Goal: Task Accomplishment & Management: Complete application form

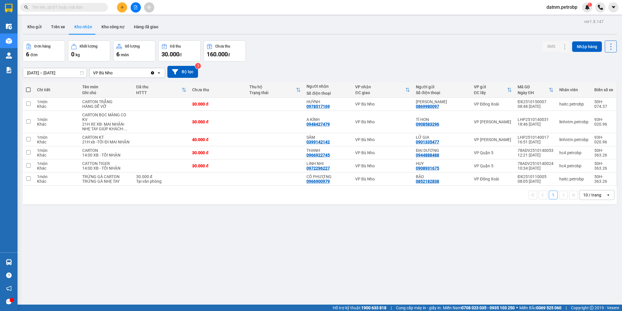
click at [326, 296] on section "Kết quả tìm kiếm ( 0 ) Bộ lọc Ngày tạo đơn gần nhất No Data datnm.petrobp 1 Điề…" at bounding box center [311, 155] width 622 height 311
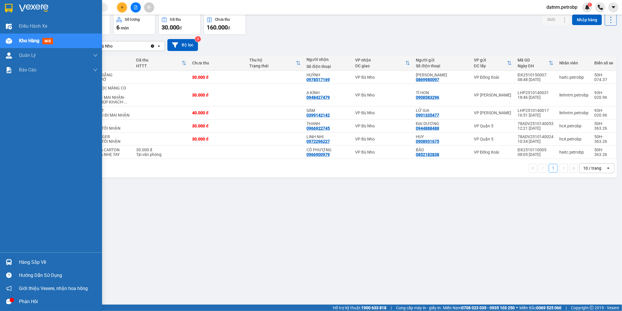
click at [35, 258] on div "Hàng sắp về" at bounding box center [58, 262] width 79 height 9
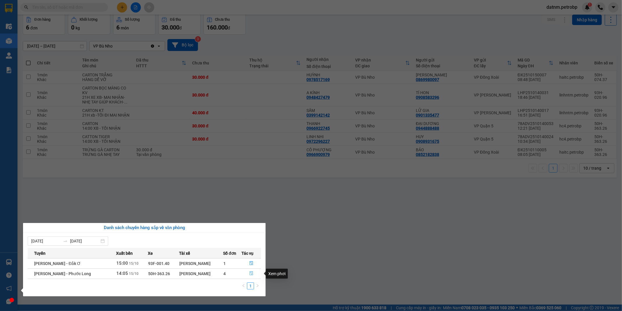
click at [250, 273] on icon "file-done" at bounding box center [252, 274] width 4 height 4
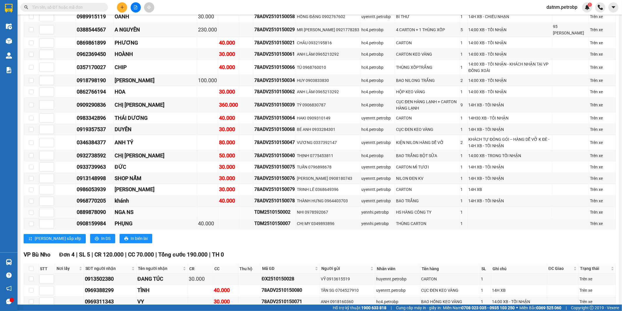
scroll to position [584, 0]
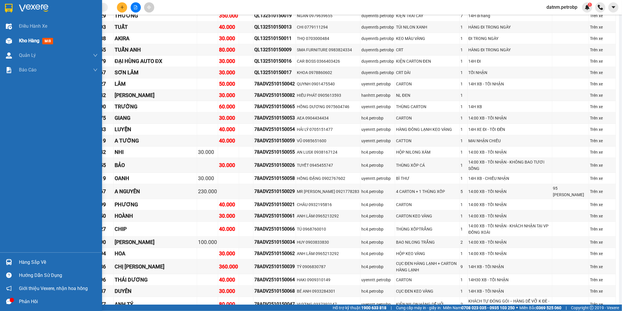
click at [30, 42] on span "Kho hàng" at bounding box center [29, 41] width 20 height 6
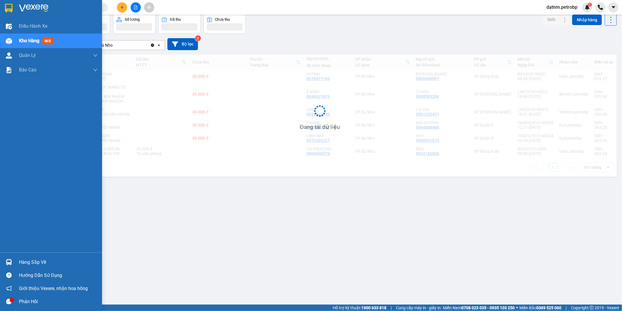
scroll to position [27, 0]
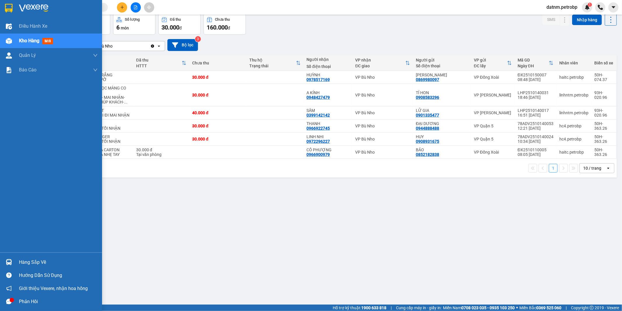
click at [43, 264] on div "Hàng sắp về" at bounding box center [58, 262] width 79 height 9
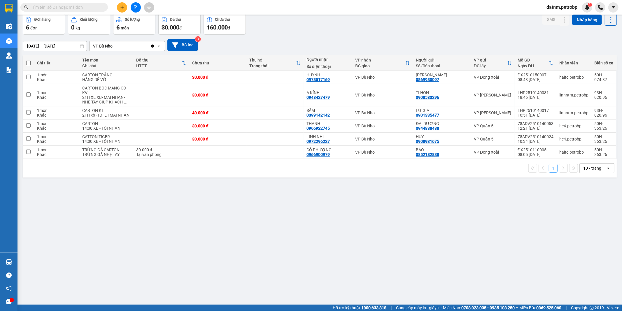
click at [327, 267] on section "Kết quả tìm kiếm ( 0 ) Bộ lọc Ngày tạo đơn gần nhất No Data datnm.petrobp 1 Điề…" at bounding box center [311, 155] width 622 height 311
click at [327, 267] on div "ver 1.8.147 Kho gửi Trên xe Kho nhận Kho công nợ Hàng đã giao Đơn hàng 6 đơn Kh…" at bounding box center [319, 146] width 599 height 311
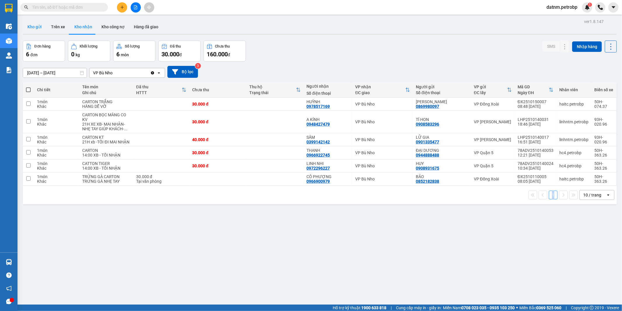
click at [37, 23] on button "Kho gửi" at bounding box center [35, 27] width 24 height 14
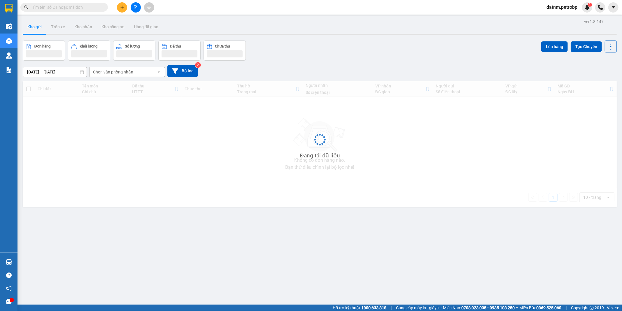
click at [37, 23] on button "Kho gửi" at bounding box center [35, 27] width 24 height 14
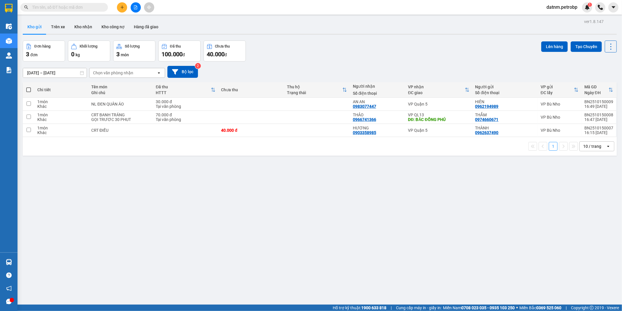
click at [41, 25] on button "Kho gửi" at bounding box center [35, 27] width 24 height 14
click at [581, 117] on icon at bounding box center [583, 117] width 4 height 4
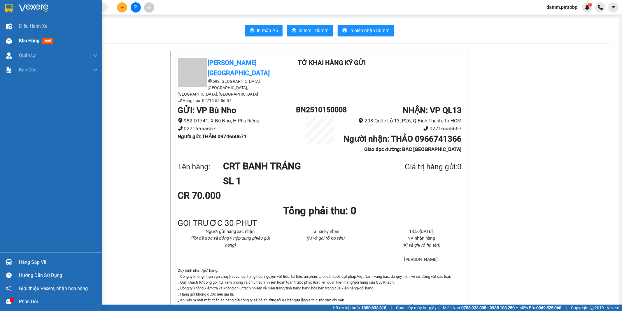
click at [30, 42] on span "Kho hàng" at bounding box center [29, 41] width 20 height 6
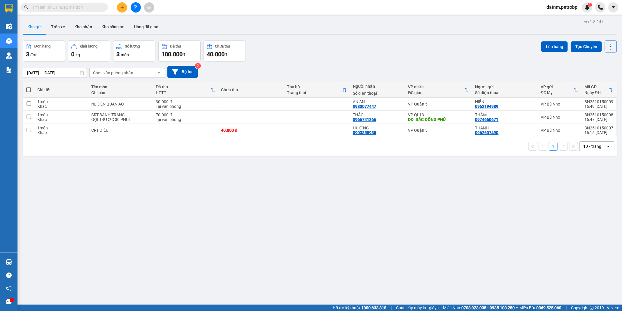
click at [28, 87] on label at bounding box center [29, 90] width 6 height 6
click at [29, 87] on input "checkbox" at bounding box center [29, 87] width 0 height 0
checkbox input "true"
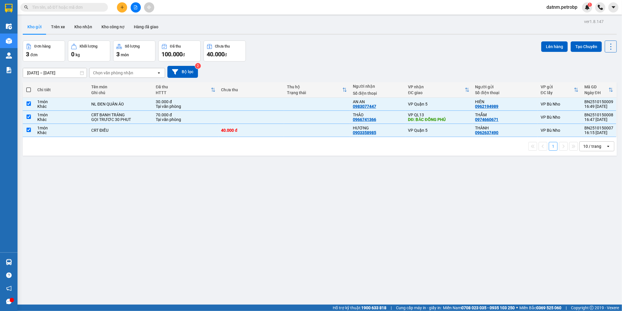
click at [28, 87] on label at bounding box center [29, 90] width 6 height 6
click at [29, 87] on input "checkbox" at bounding box center [29, 87] width 0 height 0
click at [544, 46] on button "Lên hàng" at bounding box center [555, 46] width 27 height 11
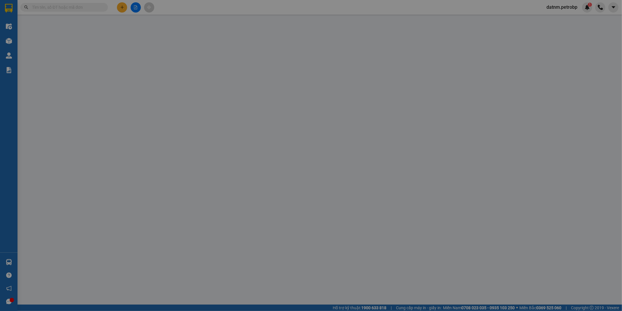
click at [544, 46] on div "Số ĐT Người nhận" at bounding box center [569, 46] width 50 height 13
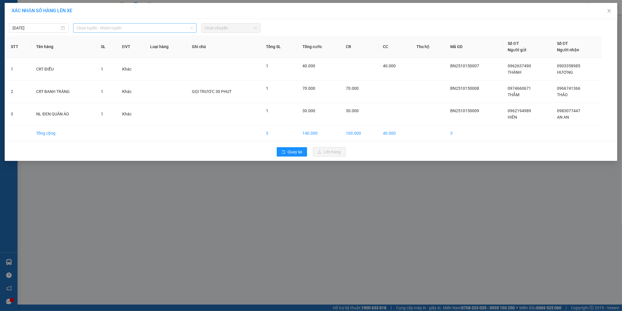
click at [127, 29] on span "Chọn tuyến - nhóm tuyến" at bounding box center [135, 28] width 116 height 9
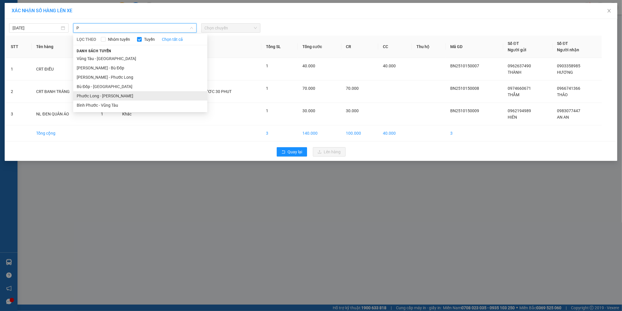
type input "P"
click at [116, 94] on li "Phước Long - [PERSON_NAME]" at bounding box center [140, 95] width 134 height 9
click at [116, 94] on td "1" at bounding box center [106, 92] width 21 height 22
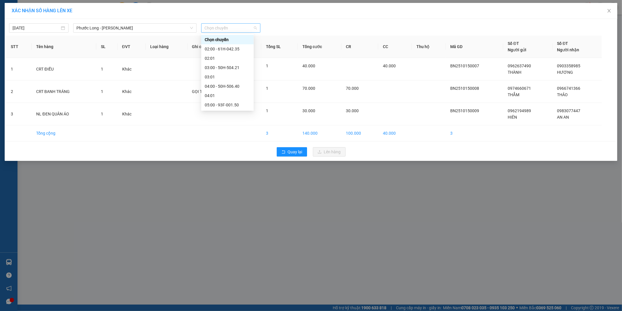
click at [227, 29] on span "Chọn chuyến" at bounding box center [231, 28] width 53 height 9
type input "437"
click at [231, 39] on div "18:05 - 50H-074.37" at bounding box center [228, 39] width 46 height 6
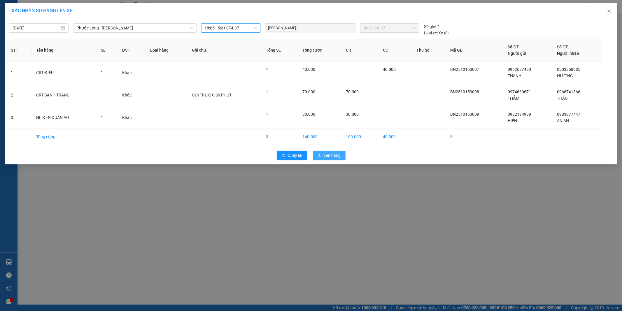
click at [331, 156] on span "Lên hàng" at bounding box center [332, 155] width 17 height 6
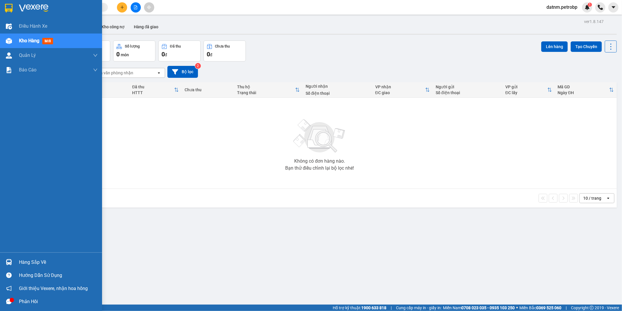
click at [30, 263] on div "Hàng sắp về" at bounding box center [58, 262] width 79 height 9
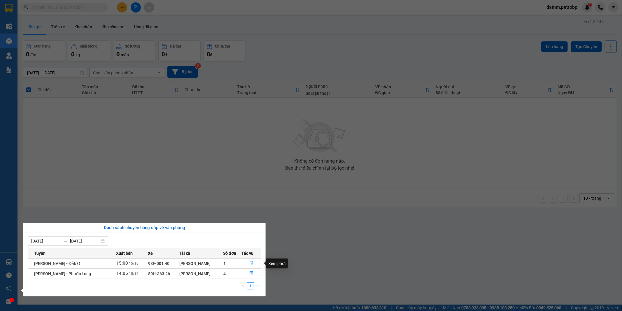
click at [250, 263] on icon "file-done" at bounding box center [251, 263] width 4 height 4
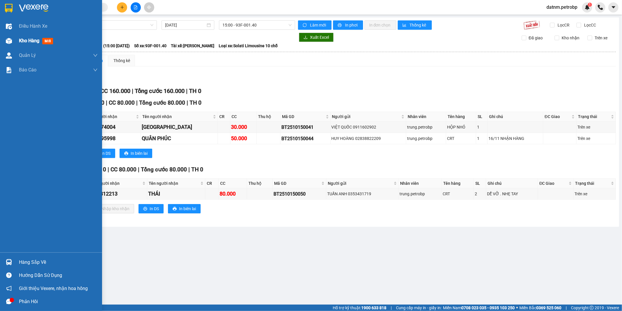
click at [24, 41] on span "Kho hàng" at bounding box center [29, 41] width 20 height 6
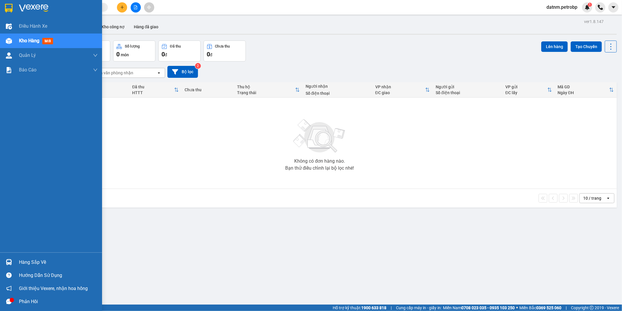
click at [35, 261] on div "Hàng sắp về" at bounding box center [58, 262] width 79 height 9
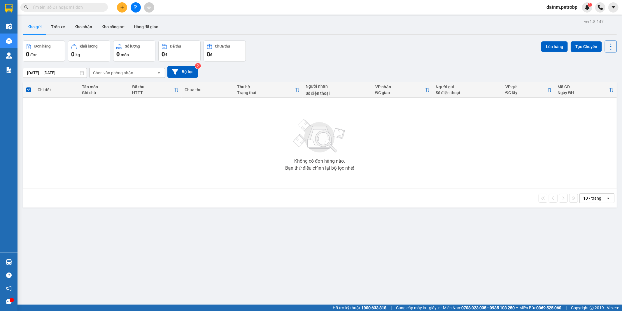
click at [307, 266] on section "Kết quả tìm kiếm ( 0 ) Bộ lọc Ngày tạo đơn gần nhất No Data datnm.petrobp 1 Điề…" at bounding box center [311, 155] width 622 height 311
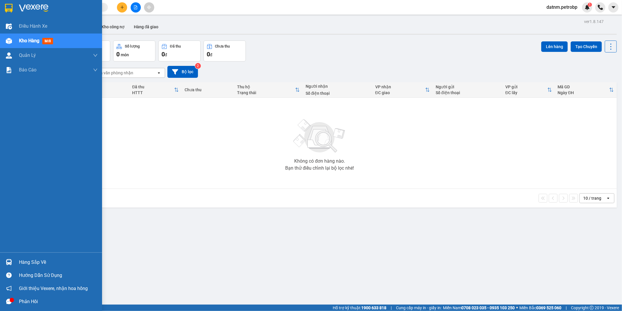
click at [18, 263] on div "Hàng sắp về" at bounding box center [51, 262] width 102 height 13
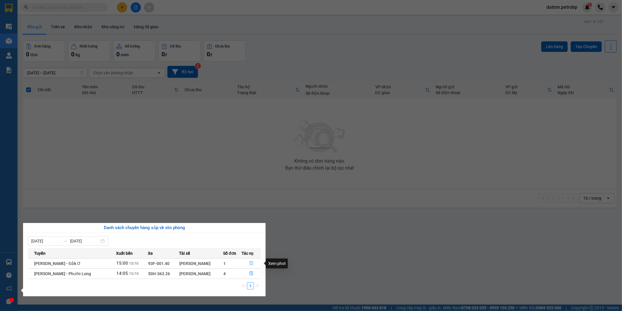
click at [250, 263] on icon "file-done" at bounding box center [251, 263] width 4 height 4
click at [250, 263] on main "ver 1.8.147 Kho gửi Trên xe Kho nhận Kho công nợ Hàng đã giao Đơn hàng 0 đơn Kh…" at bounding box center [311, 152] width 622 height 305
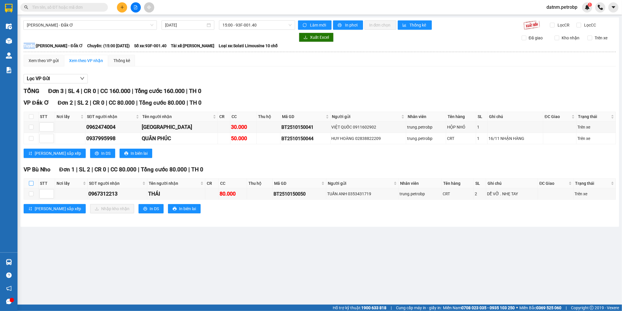
click at [30, 184] on input "checkbox" at bounding box center [31, 183] width 5 height 5
checkbox input "true"
click at [30, 184] on input "checkbox" at bounding box center [31, 183] width 5 height 5
checkbox input "false"
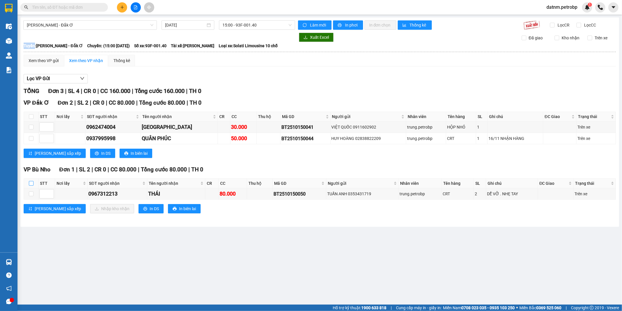
checkbox input "false"
click at [32, 183] on input "checkbox" at bounding box center [31, 183] width 5 height 5
checkbox input "true"
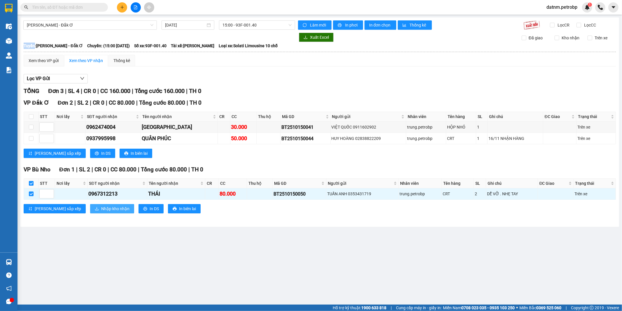
click at [101, 211] on span "Nhập kho nhận" at bounding box center [115, 209] width 28 height 6
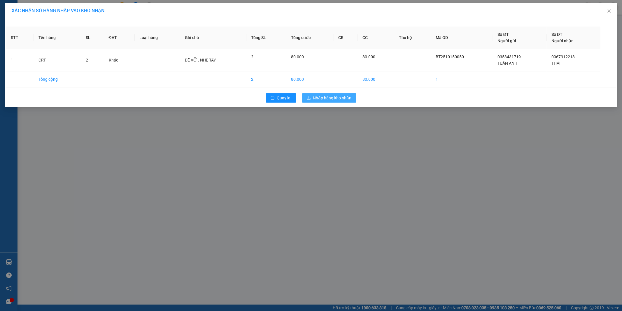
click at [336, 100] on span "Nhập hàng kho nhận" at bounding box center [332, 98] width 39 height 6
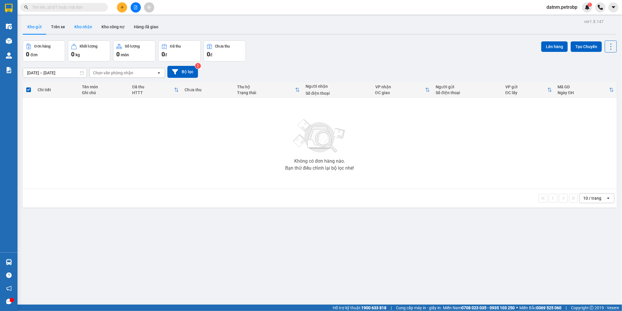
click at [82, 27] on button "Kho nhận" at bounding box center [83, 27] width 27 height 14
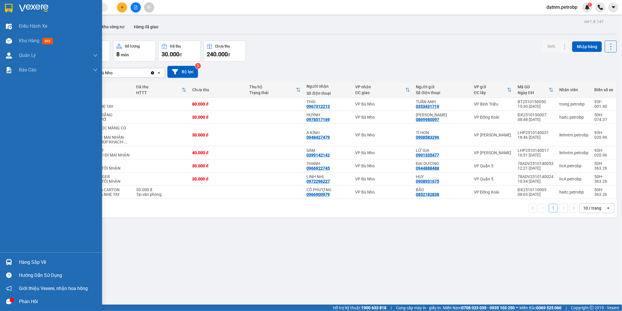
click at [34, 265] on div "Hàng sắp về" at bounding box center [58, 262] width 79 height 9
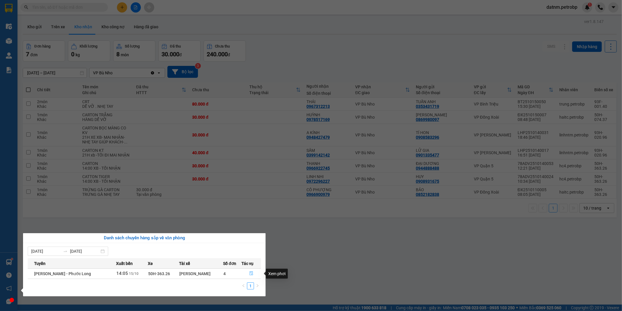
click at [249, 275] on icon "file-done" at bounding box center [251, 274] width 4 height 4
click at [249, 275] on main "ver 1.8.147 Kho gửi Trên xe Kho nhận Kho công nợ Hàng đã giao Đơn hàng 7 đơn Kh…" at bounding box center [311, 152] width 622 height 305
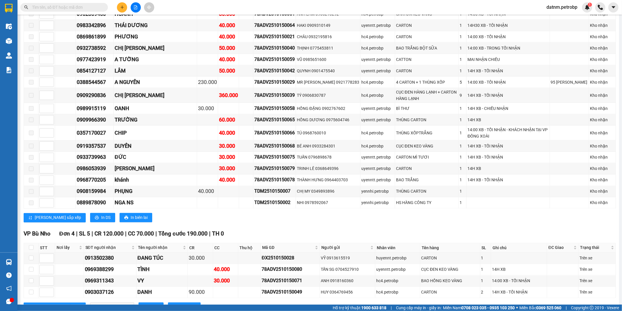
scroll to position [810, 0]
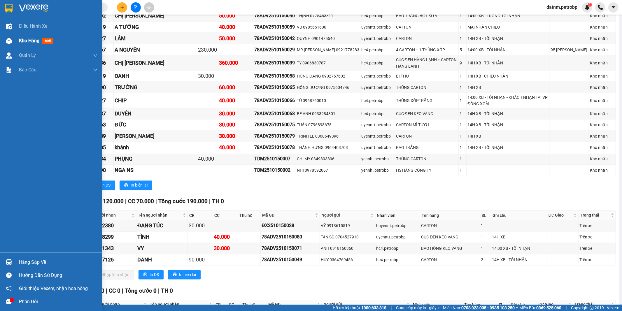
click at [26, 36] on div "Kho hàng mới" at bounding box center [58, 41] width 79 height 15
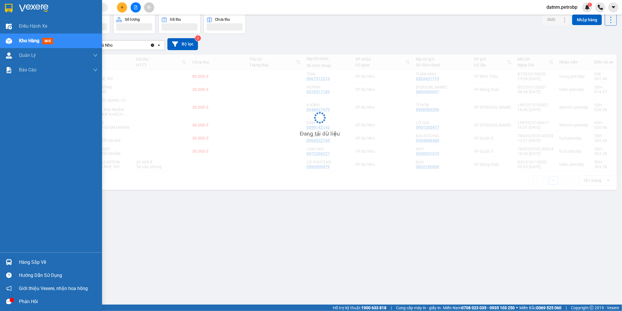
scroll to position [27, 0]
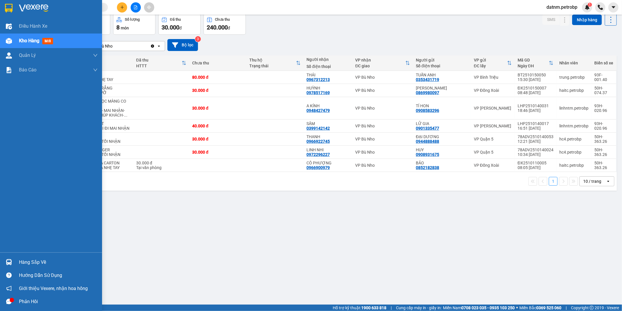
click at [25, 261] on div "Hàng sắp về" at bounding box center [58, 262] width 79 height 9
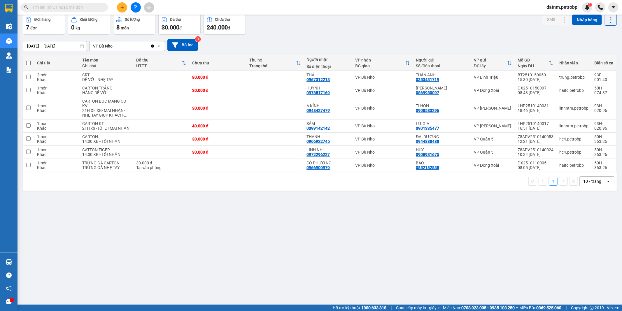
click at [335, 273] on section "Kết quả tìm kiếm ( 0 ) Bộ lọc Ngày tạo đơn gần nhất No Data datnm.petrobp 1 Điề…" at bounding box center [311, 155] width 622 height 311
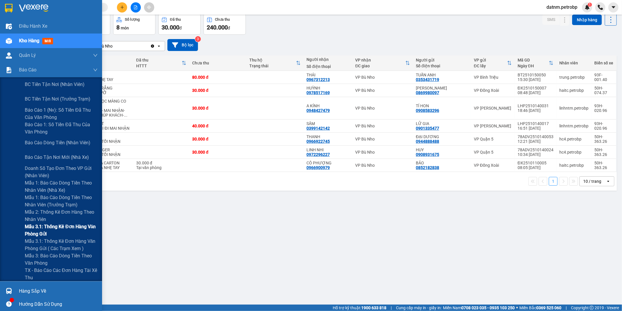
click at [47, 227] on span "Mẫu 3.1: Thống kê đơn hàng văn phòng gửi" at bounding box center [61, 230] width 73 height 15
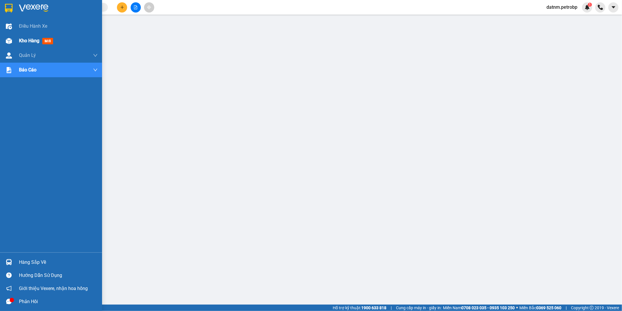
click at [24, 40] on span "Kho hàng" at bounding box center [29, 41] width 20 height 6
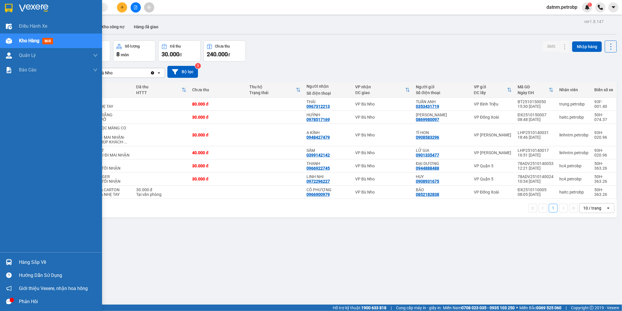
click at [44, 263] on div "Hàng sắp về" at bounding box center [58, 262] width 79 height 9
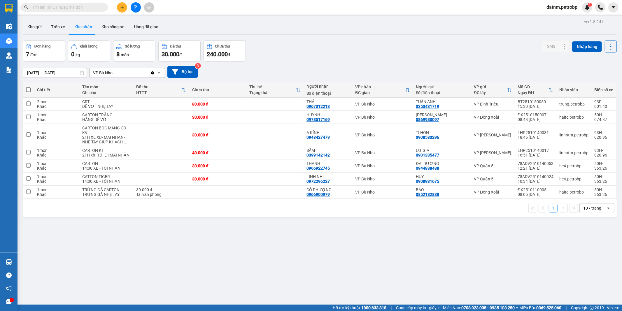
click at [44, 263] on body "Kết quả tìm kiếm ( 0 ) Bộ lọc Ngày tạo đơn gần nhất No Data datnm.petrobp 1 Điề…" at bounding box center [311, 155] width 622 height 311
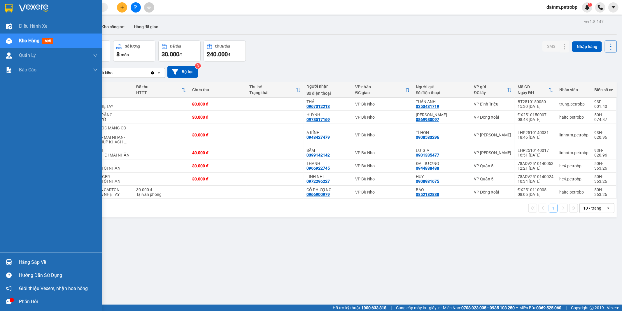
click at [44, 263] on div "Hàng sắp về" at bounding box center [58, 262] width 79 height 9
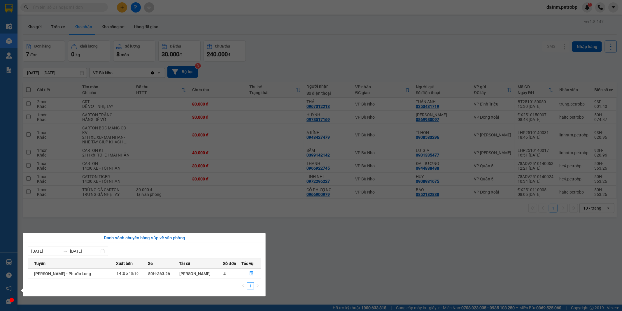
click at [308, 282] on section "Kết quả tìm kiếm ( 0 ) Bộ lọc Ngày tạo đơn gần nhất No Data datnm.petrobp 1 Điề…" at bounding box center [311, 155] width 622 height 311
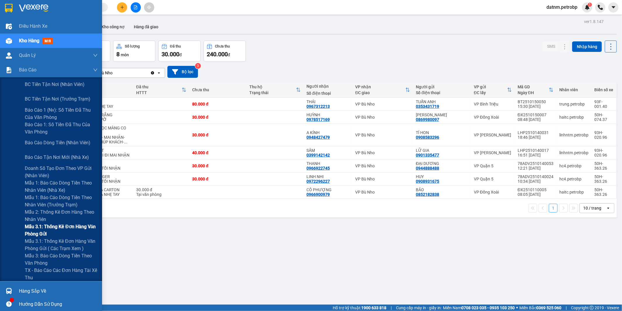
click at [37, 228] on span "Mẫu 3.1: Thống kê đơn hàng văn phòng gửi" at bounding box center [61, 230] width 73 height 15
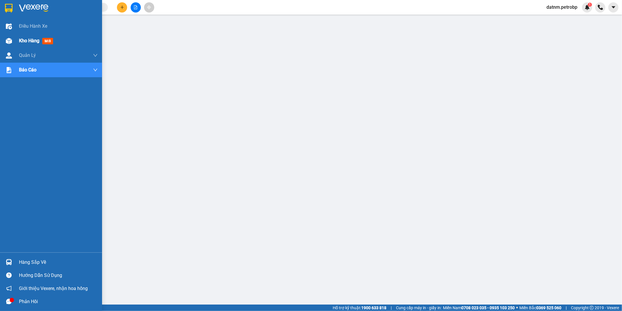
click at [22, 42] on span "Kho hàng" at bounding box center [29, 41] width 20 height 6
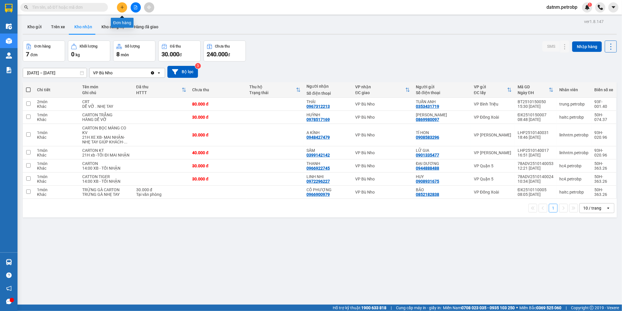
click at [122, 9] on icon "plus" at bounding box center [122, 7] width 4 height 4
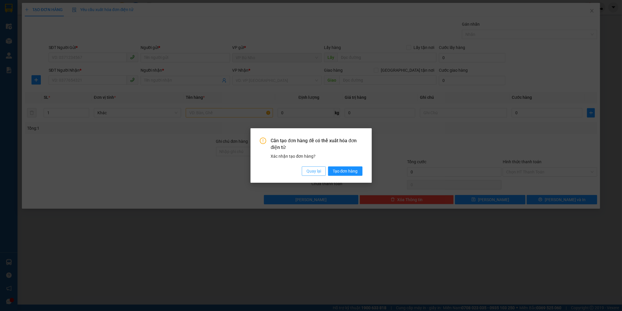
click at [315, 170] on span "Quay lại" at bounding box center [314, 171] width 15 height 6
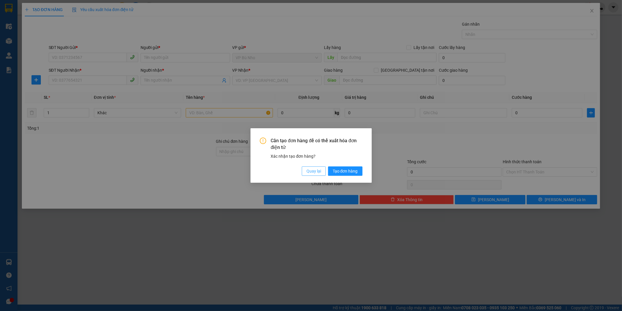
click at [314, 172] on span "Quay lại" at bounding box center [314, 171] width 15 height 6
click at [314, 172] on div "Cần tạo đơn hàng để có thể xuất hóa đơn điện tử Xác nhận tạo đơn hàng? Quay lại…" at bounding box center [311, 155] width 121 height 55
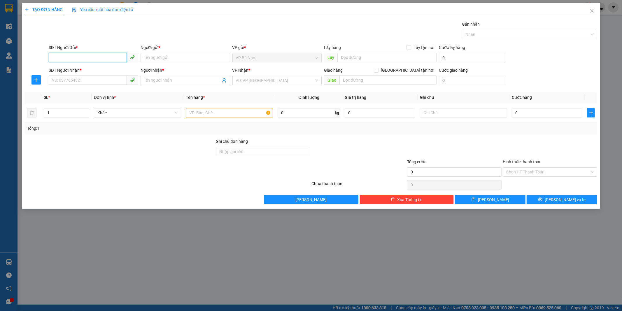
click at [69, 57] on input "SĐT Người Gửi *" at bounding box center [88, 57] width 78 height 9
click at [79, 67] on div "0961240642 - như" at bounding box center [93, 69] width 83 height 6
type input "0961240642"
type input "như"
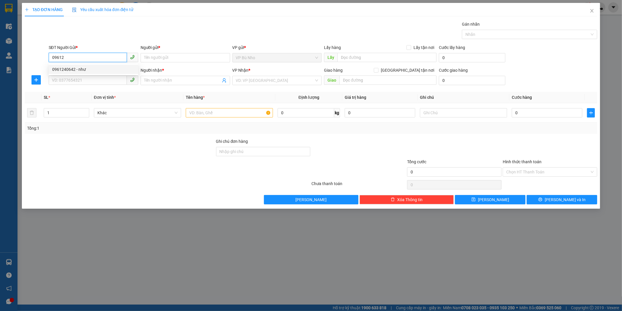
type input "0978621358"
type input "HẢI"
type input "30.000"
type input "0961240642"
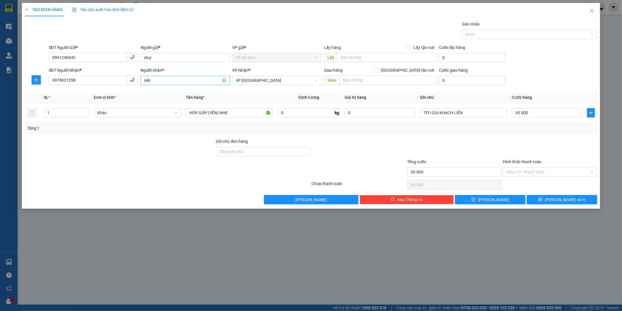
click at [223, 81] on icon "user-add" at bounding box center [224, 80] width 5 height 5
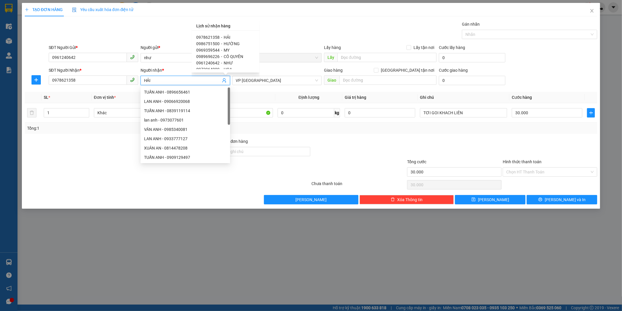
click at [236, 55] on span "CÔ QUYÊN" at bounding box center [234, 56] width 20 height 5
type input "0989696226"
type input "CÔ QUYÊN"
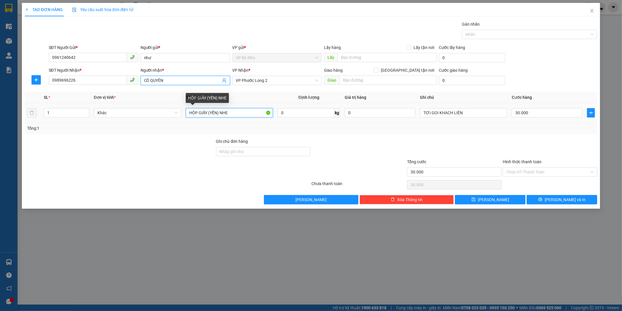
click at [206, 112] on input "HÔP GIẤY (YẾN) NHE" at bounding box center [229, 112] width 87 height 9
click at [208, 112] on input "HÔP GIẤY (YẾN) NHE" at bounding box center [229, 112] width 87 height 9
type input "XÔP [PERSON_NAME] (YẾN) NHE"
click at [528, 171] on input "Hình thức thanh toán" at bounding box center [548, 172] width 83 height 9
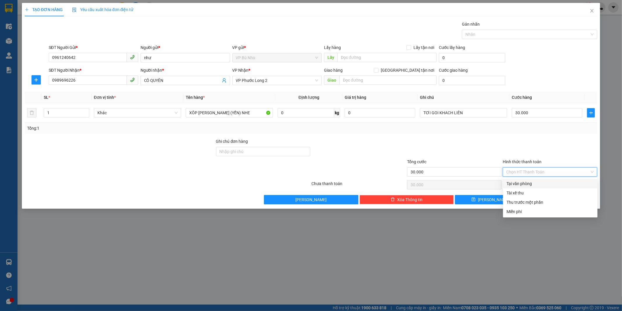
click at [528, 171] on input "Hình thức thanh toán" at bounding box center [548, 172] width 83 height 9
click at [520, 183] on div "Tại văn phòng" at bounding box center [551, 184] width 88 height 6
type input "0"
click at [520, 183] on div "Chọn HT Thanh Toán" at bounding box center [550, 185] width 96 height 12
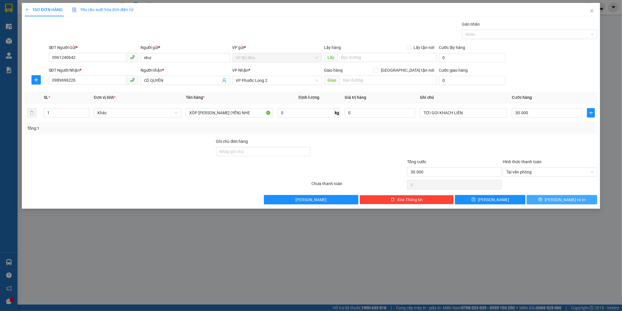
click at [567, 200] on span "[PERSON_NAME] và In" at bounding box center [565, 200] width 41 height 6
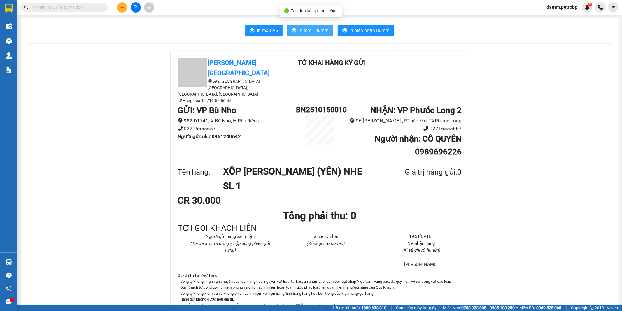
click at [300, 27] on button "In tem 100mm" at bounding box center [310, 31] width 46 height 12
click at [121, 5] on icon "plus" at bounding box center [122, 7] width 4 height 4
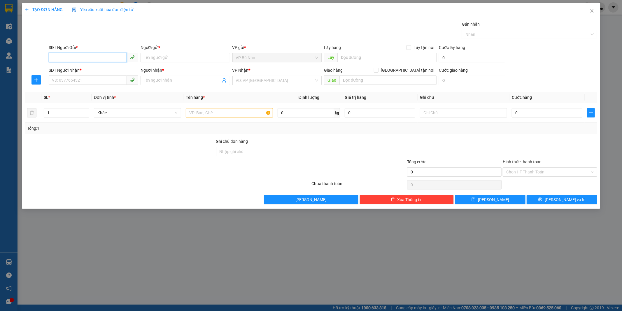
click at [78, 57] on input "SĐT Người Gửi *" at bounding box center [88, 57] width 78 height 9
click at [85, 71] on div "0961240642 - như" at bounding box center [93, 69] width 83 height 6
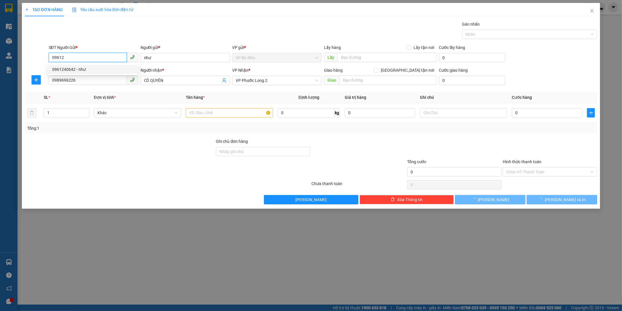
type input "0961240642"
type input "như"
type input "0989696226"
type input "CÔ QUYÊN"
type input "30.000"
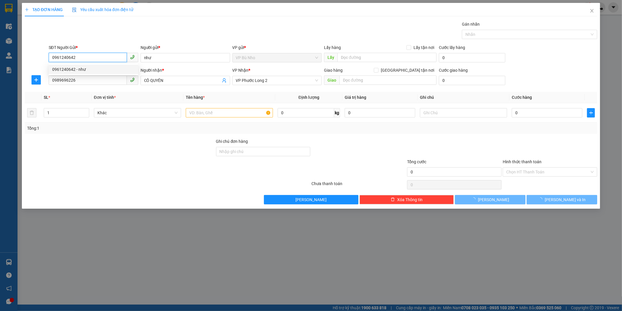
type input "30.000"
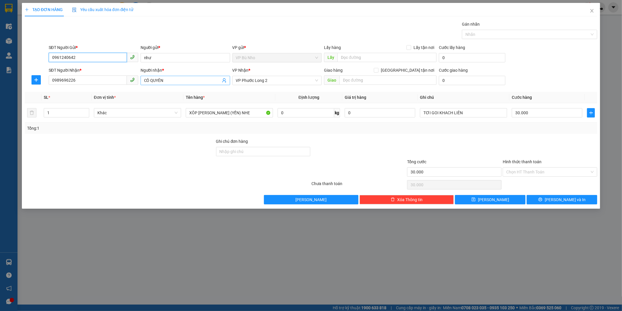
type input "0961240642"
click at [225, 81] on icon "user-add" at bounding box center [224, 80] width 4 height 4
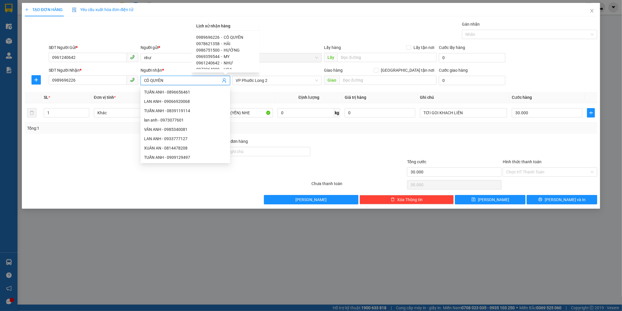
click at [224, 56] on span "MY" at bounding box center [227, 56] width 6 height 5
type input "0969359544"
type input "MY"
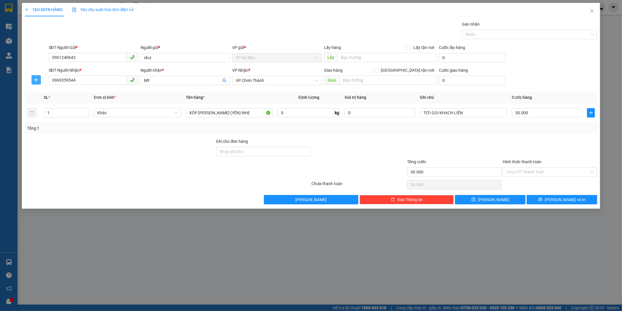
click at [36, 80] on icon "plus" at bounding box center [36, 80] width 5 height 5
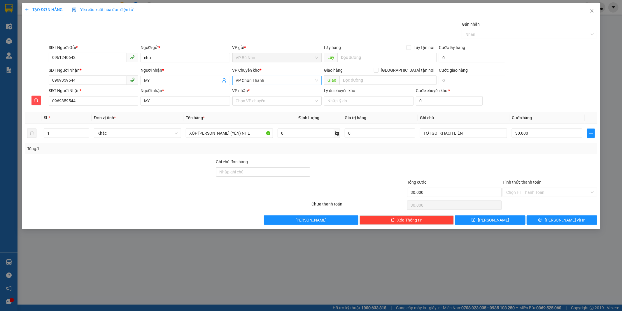
click at [270, 80] on span "VP Chơn Thành" at bounding box center [277, 80] width 83 height 9
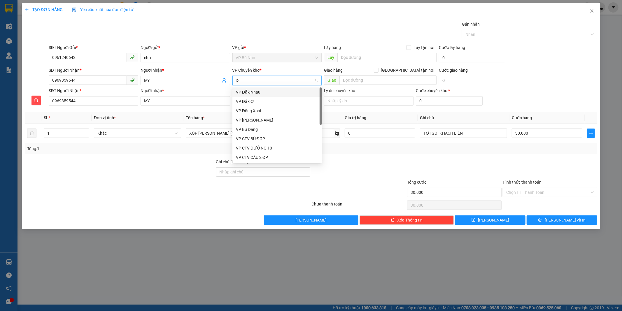
type input "D"
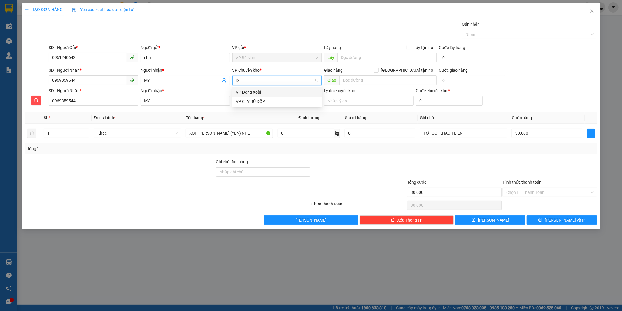
type input "ĐÔ"
click at [258, 90] on div "VP Đồng Xoài" at bounding box center [277, 92] width 83 height 6
click at [247, 103] on input "VP nhận *" at bounding box center [275, 101] width 78 height 9
type input "CHƠN"
click at [254, 111] on div "VP Chơn Thành" at bounding box center [277, 112] width 83 height 6
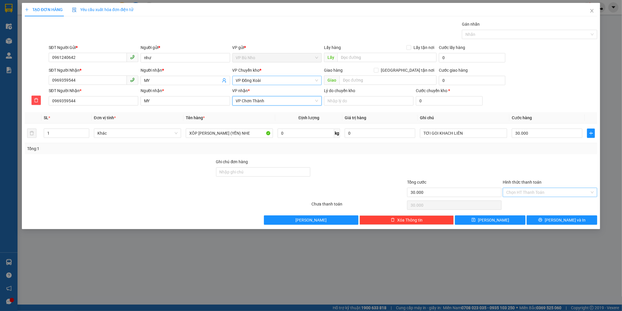
click at [539, 191] on input "Hình thức thanh toán" at bounding box center [548, 192] width 83 height 9
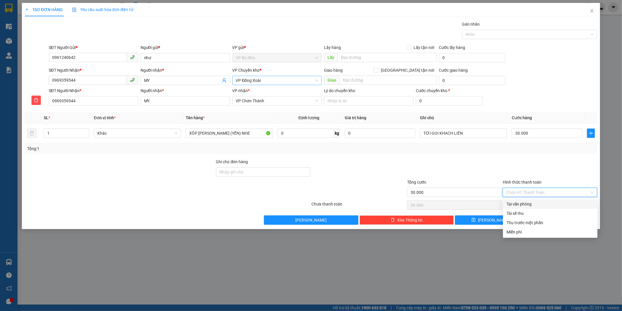
click at [525, 204] on div "Tại văn phòng" at bounding box center [551, 204] width 88 height 6
type input "0"
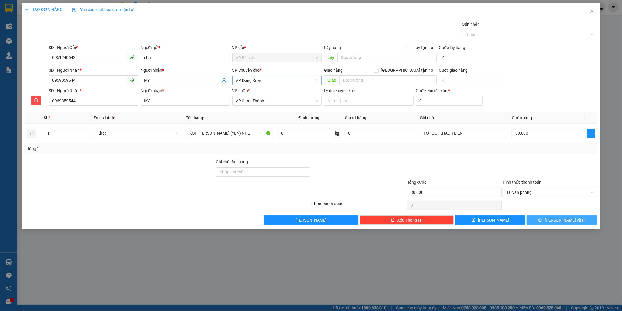
click at [557, 221] on span "[PERSON_NAME] và In" at bounding box center [565, 220] width 41 height 6
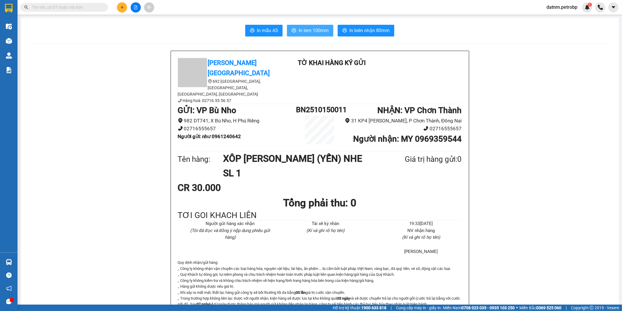
click at [303, 30] on span "In tem 100mm" at bounding box center [314, 30] width 30 height 7
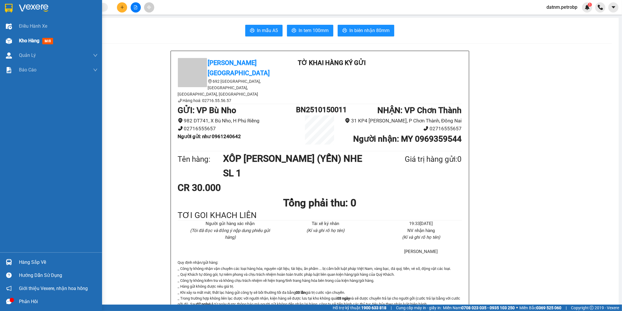
click at [23, 38] on span "Kho hàng" at bounding box center [29, 41] width 20 height 6
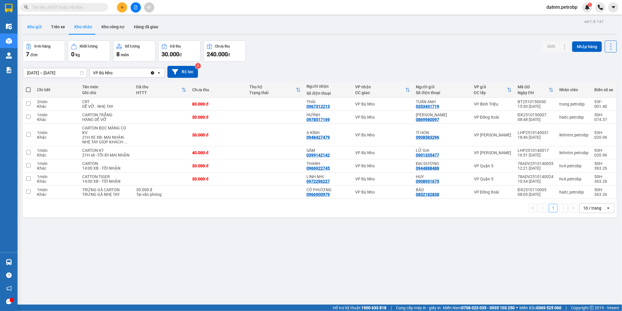
click at [35, 25] on button "Kho gửi" at bounding box center [35, 27] width 24 height 14
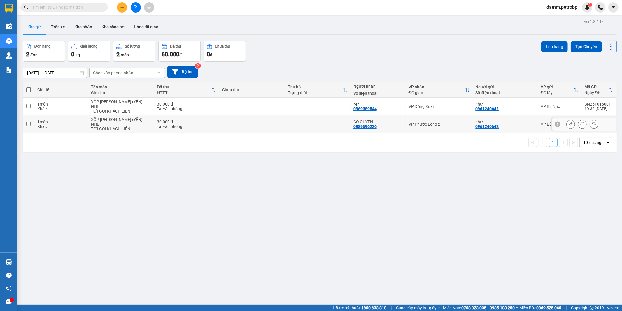
click at [27, 122] on input "checkbox" at bounding box center [28, 124] width 4 height 4
checkbox input "true"
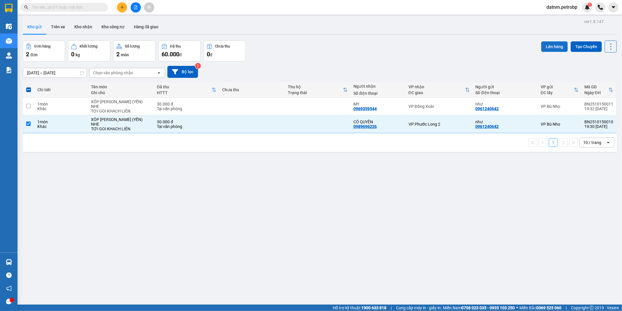
click at [544, 48] on button "Lên hàng" at bounding box center [555, 46] width 27 height 11
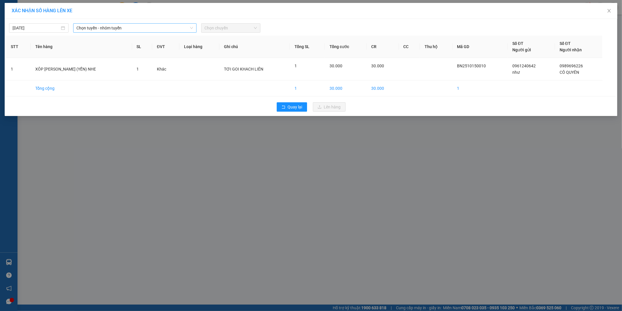
click at [102, 29] on span "Chọn tuyến - nhóm tuyến" at bounding box center [135, 28] width 116 height 9
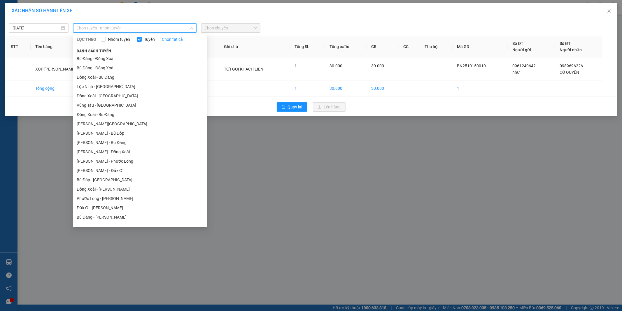
type input "P"
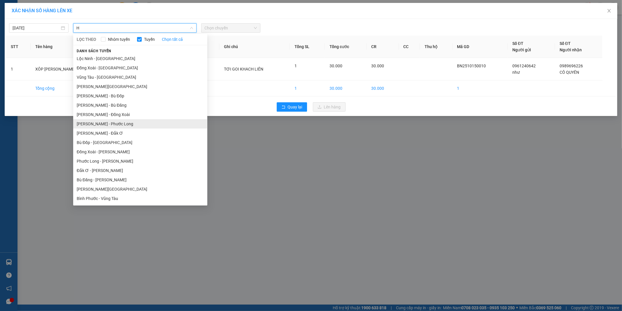
type input "H"
click at [114, 125] on li "[PERSON_NAME] - Phước Long" at bounding box center [140, 123] width 134 height 9
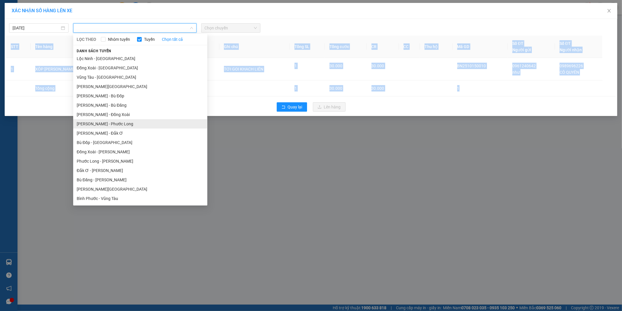
click at [114, 125] on div "XÁC NHẬN SỐ HÀNG LÊN XE [DATE] LỌC THEO Nhóm tuyến Tuyến Chọn tất cả Danh sách …" at bounding box center [311, 155] width 622 height 311
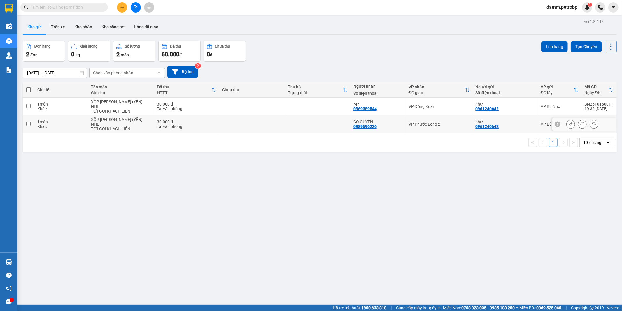
click at [27, 122] on input "checkbox" at bounding box center [28, 124] width 4 height 4
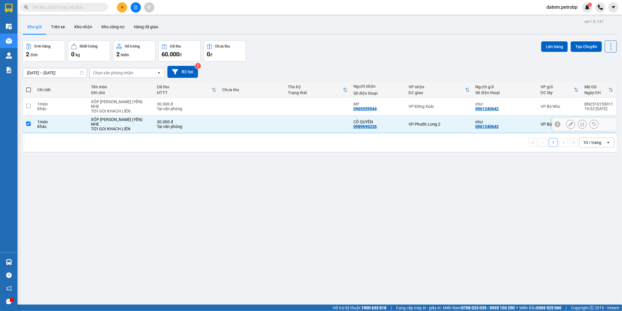
click at [27, 122] on input "checkbox" at bounding box center [28, 124] width 4 height 4
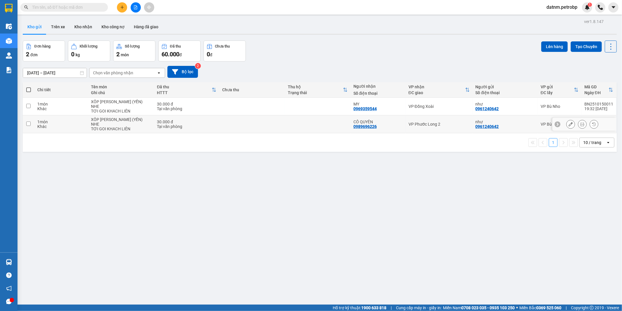
click at [29, 116] on td at bounding box center [29, 125] width 12 height 18
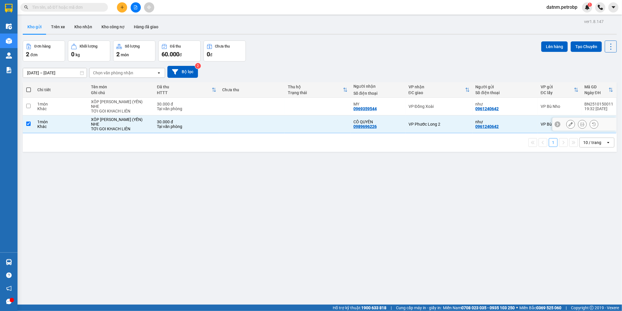
click at [29, 116] on td at bounding box center [29, 125] width 12 height 18
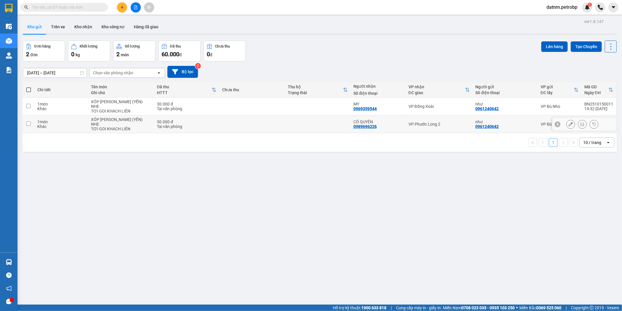
click at [27, 116] on td at bounding box center [29, 125] width 12 height 18
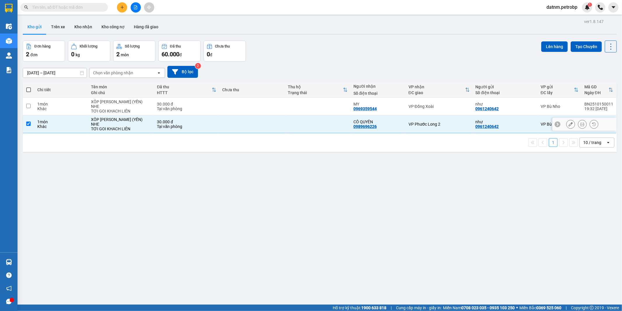
click at [27, 116] on td at bounding box center [29, 125] width 12 height 18
checkbox input "true"
click at [542, 44] on button "Lên hàng" at bounding box center [555, 46] width 27 height 11
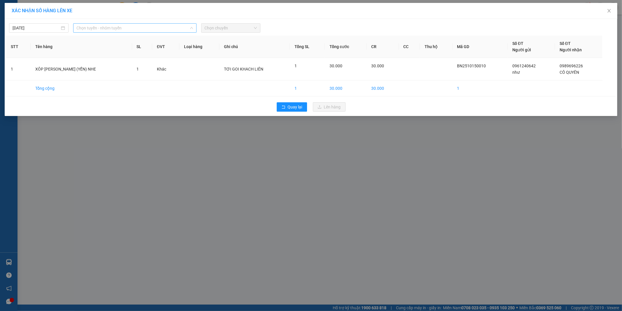
click at [120, 31] on span "Chọn tuyến - nhóm tuyến" at bounding box center [135, 28] width 116 height 9
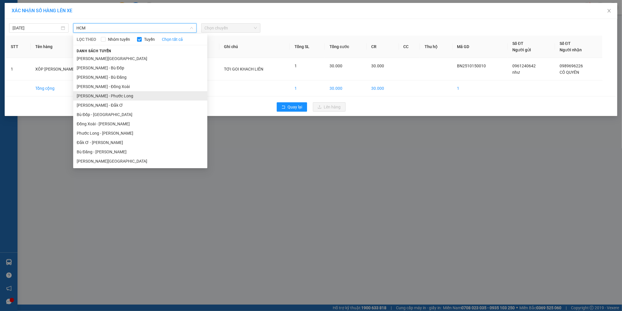
type input "HCM"
click at [110, 95] on li "[PERSON_NAME] - Phước Long" at bounding box center [140, 95] width 134 height 9
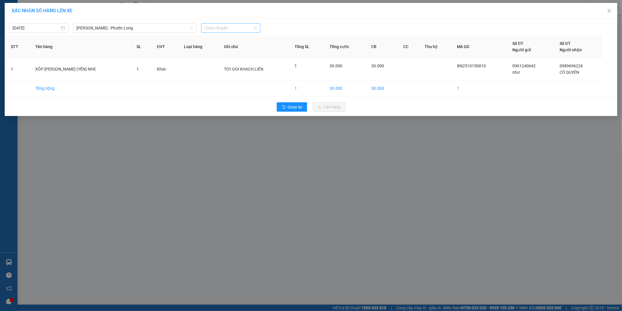
click at [236, 28] on span "Chọn chuyến" at bounding box center [231, 28] width 53 height 9
type input "326"
click at [238, 40] on div "14:05 - 50H-363.26" at bounding box center [228, 39] width 46 height 6
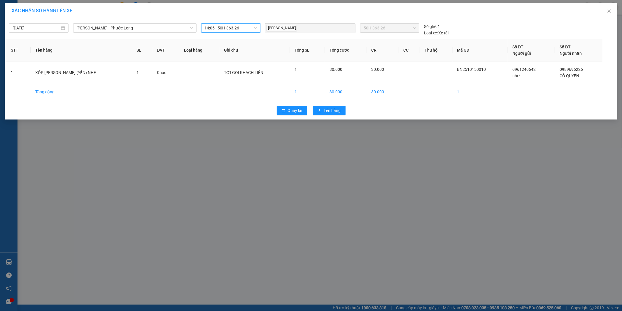
click at [238, 40] on th "Ghi chú" at bounding box center [254, 50] width 71 height 22
click at [332, 110] on span "Lên hàng" at bounding box center [332, 110] width 17 height 6
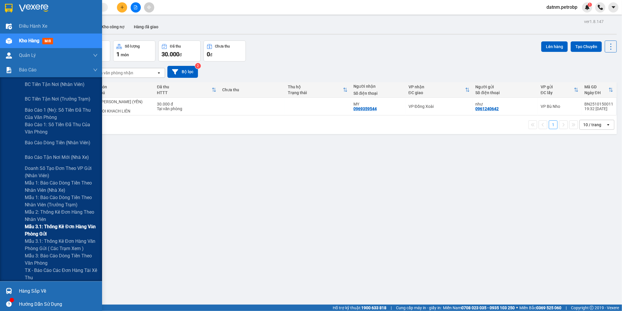
click at [53, 231] on span "Mẫu 3.1: Thống kê đơn hàng văn phòng gửi" at bounding box center [61, 230] width 73 height 15
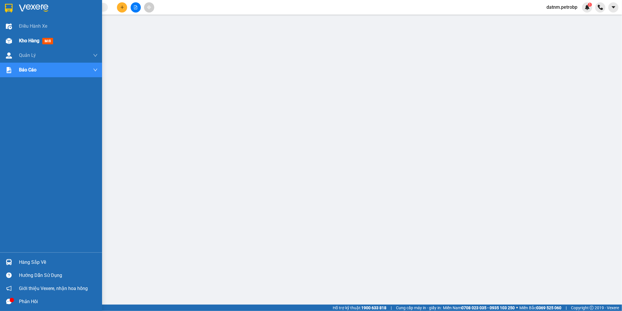
click at [25, 39] on span "Kho hàng" at bounding box center [29, 41] width 20 height 6
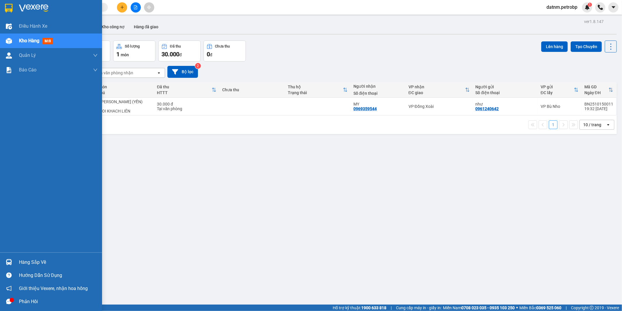
click at [24, 260] on div "Hàng sắp về" at bounding box center [58, 262] width 79 height 9
click at [0, 0] on div "[DATE] [DATE] Tuyến Xuất [GEOGRAPHIC_DATA] Số đơn Tác vụ [GEOGRAPHIC_DATA] - Ph…" at bounding box center [0, 0] width 0 height 0
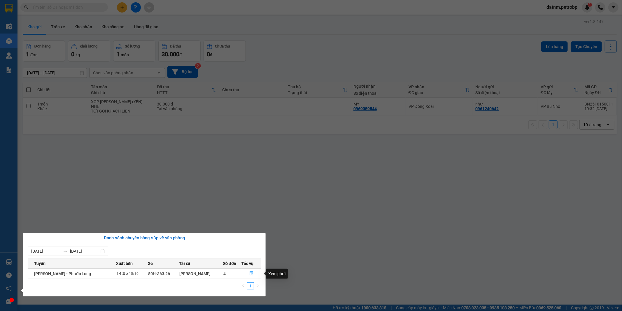
click at [250, 274] on icon "file-done" at bounding box center [251, 274] width 4 height 4
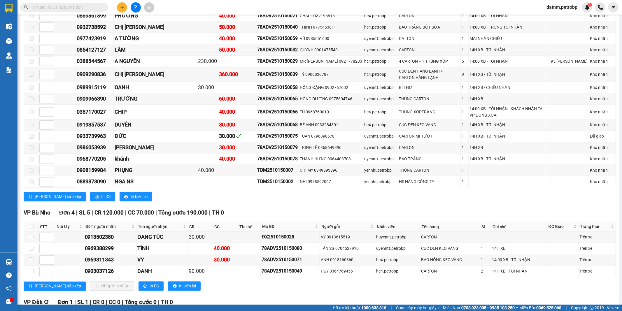
scroll to position [908, 0]
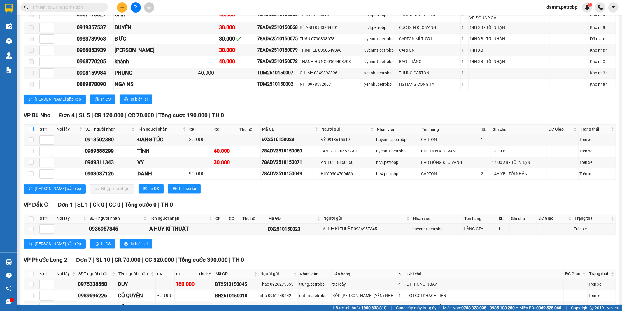
click at [30, 132] on input "checkbox" at bounding box center [31, 129] width 5 height 5
checkbox input "true"
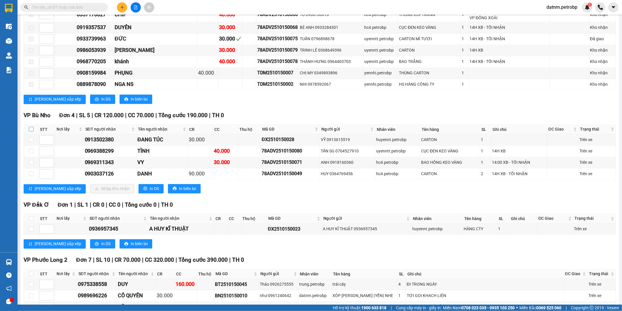
checkbox input "true"
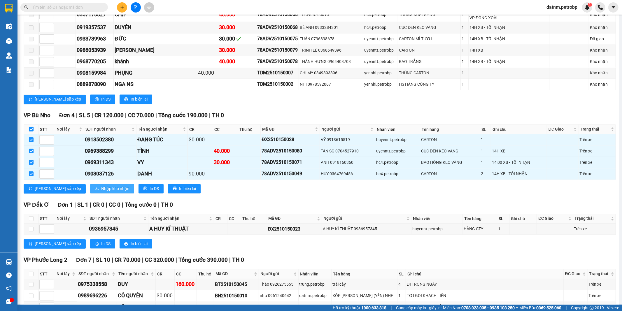
click at [101, 192] on span "Nhập kho nhận" at bounding box center [115, 189] width 28 height 6
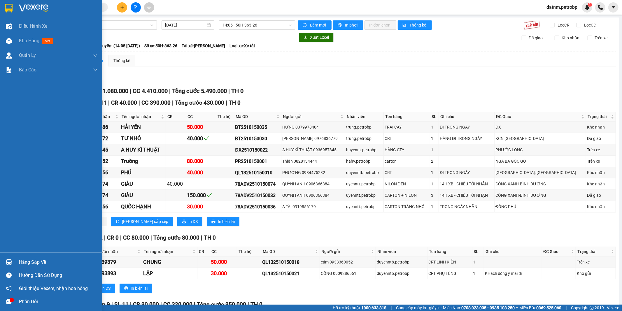
click at [33, 263] on div "Hàng sắp về" at bounding box center [58, 262] width 79 height 9
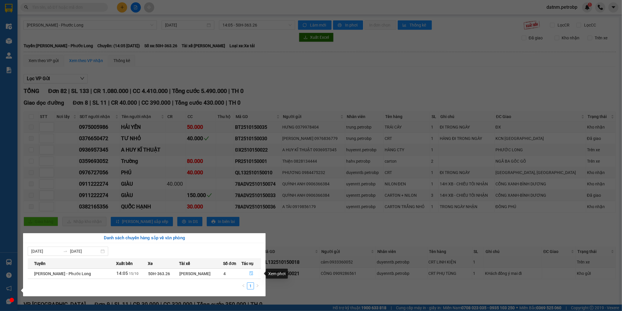
click at [250, 275] on icon "file-done" at bounding box center [252, 274] width 4 height 4
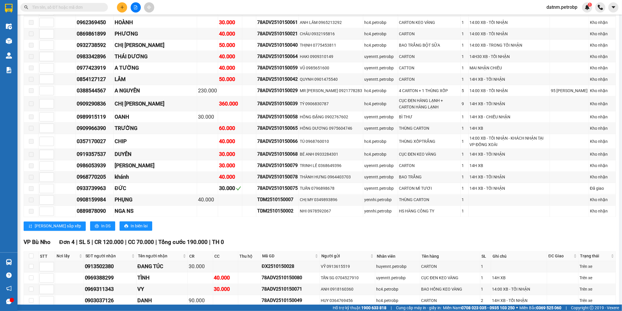
scroll to position [911, 0]
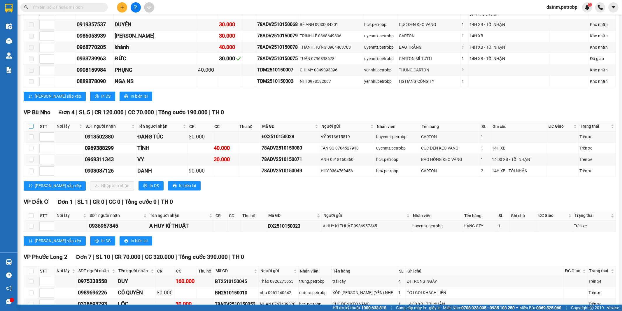
click at [31, 129] on input "checkbox" at bounding box center [31, 126] width 5 height 5
checkbox input "true"
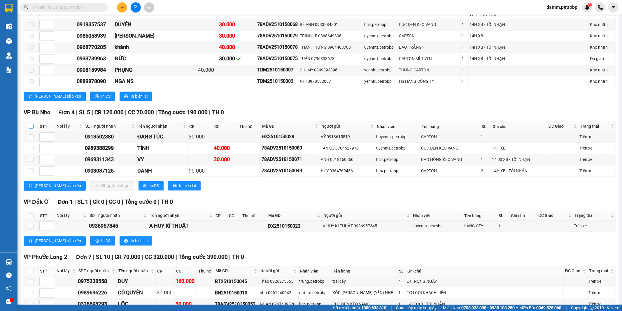
checkbox input "true"
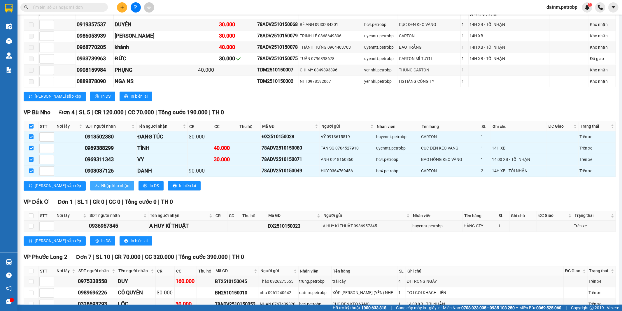
click at [101, 189] on span "Nhập kho nhận" at bounding box center [115, 186] width 28 height 6
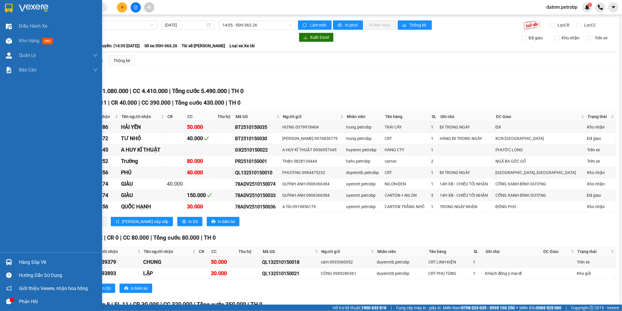
click at [30, 261] on div "Hàng sắp về" at bounding box center [58, 262] width 79 height 9
click at [30, 261] on body "Kết quả tìm kiếm ( 0 ) Bộ lọc Ngày tạo đơn gần nhất No Data datnm.petrobp 1 Điề…" at bounding box center [311, 155] width 622 height 311
click at [33, 261] on div "Hàng sắp về" at bounding box center [58, 262] width 79 height 9
click at [33, 261] on div "Điều hành xe Kho hàng mới Quản [PERSON_NAME] lý chuyến Quản lý khách hàng Quản …" at bounding box center [51, 155] width 102 height 311
click at [33, 261] on div "Hàng sắp về" at bounding box center [58, 262] width 79 height 9
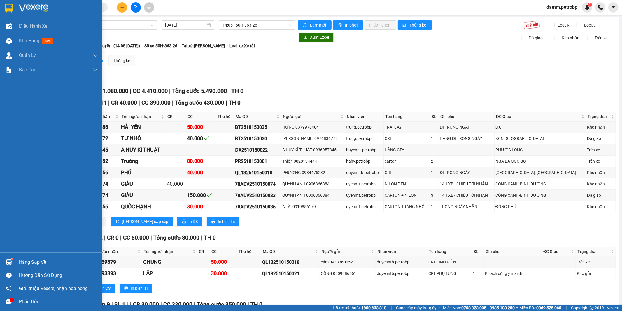
click at [33, 261] on div "Điều hành xe Kho hàng mới Quản [PERSON_NAME] lý chuyến Quản lý khách hàng Quản …" at bounding box center [51, 155] width 102 height 311
click at [33, 261] on div "Hàng sắp về" at bounding box center [58, 262] width 79 height 9
click at [33, 261] on div "Điều hành xe Kho hàng mới Quản [PERSON_NAME] lý chuyến Quản lý khách hàng Quản …" at bounding box center [51, 155] width 102 height 311
click at [10, 261] on img at bounding box center [9, 262] width 6 height 6
click at [10, 261] on div "Điều hành xe Kho hàng mới Quản [PERSON_NAME] lý chuyến Quản lý khách hàng Quản …" at bounding box center [51, 155] width 102 height 311
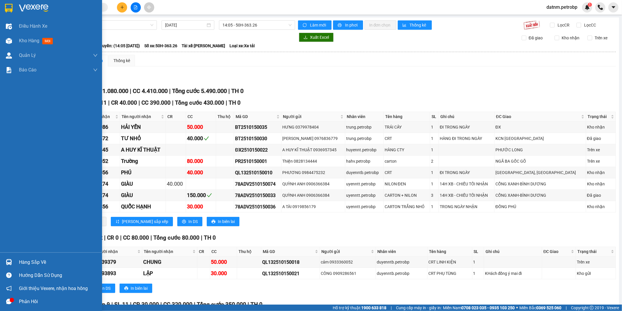
click at [10, 261] on img at bounding box center [9, 262] width 6 height 6
click at [10, 261] on div "Điều hành xe Kho hàng mới Quản [PERSON_NAME] lý chuyến Quản lý khách hàng Quản …" at bounding box center [51, 155] width 102 height 311
click at [10, 261] on img at bounding box center [9, 262] width 6 height 6
click at [10, 261] on div "Điều hành xe Kho hàng mới Quản [PERSON_NAME] lý chuyến Quản lý khách hàng Quản …" at bounding box center [51, 155] width 102 height 311
click at [10, 261] on img at bounding box center [9, 262] width 6 height 6
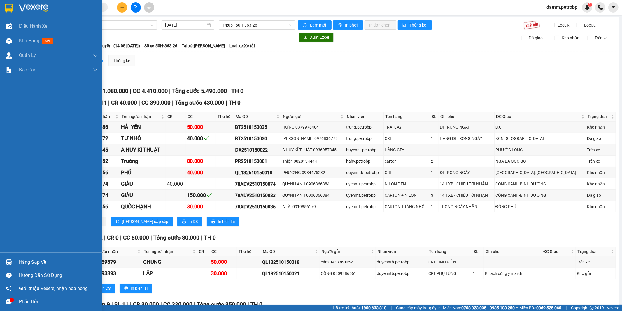
click at [10, 261] on div "Điều hành xe Kho hàng mới Quản [PERSON_NAME] lý chuyến Quản lý khách hàng Quản …" at bounding box center [51, 155] width 102 height 311
click at [10, 261] on img at bounding box center [9, 262] width 6 height 6
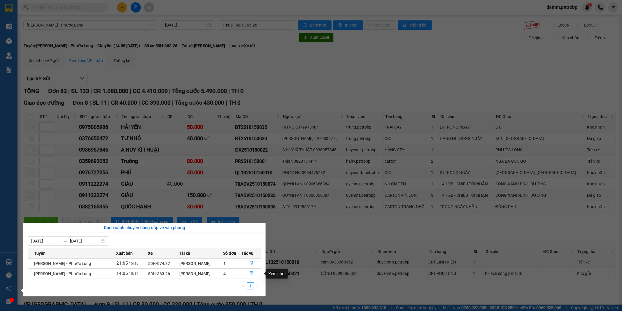
click at [252, 273] on icon "file-done" at bounding box center [251, 274] width 4 height 4
click at [252, 273] on td at bounding box center [249, 273] width 24 height 11
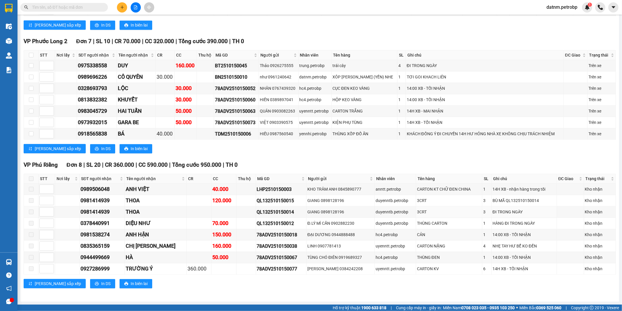
scroll to position [911, 0]
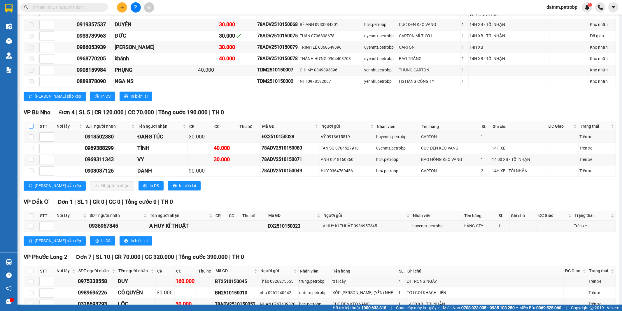
click at [32, 129] on input "checkbox" at bounding box center [31, 126] width 5 height 5
checkbox input "false"
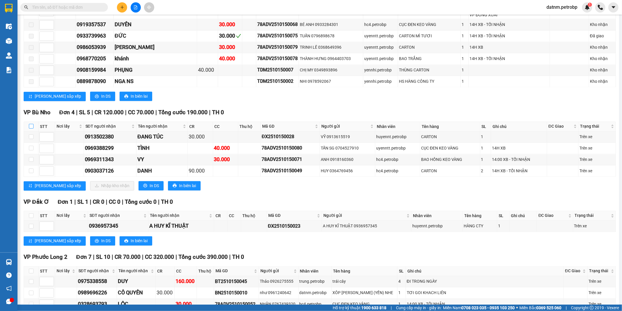
checkbox input "false"
click at [31, 129] on input "checkbox" at bounding box center [31, 126] width 5 height 5
checkbox input "true"
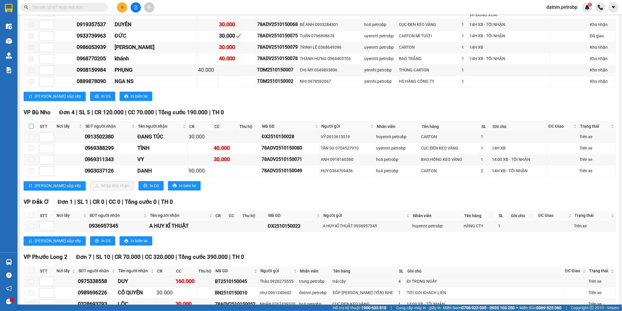
checkbox input "true"
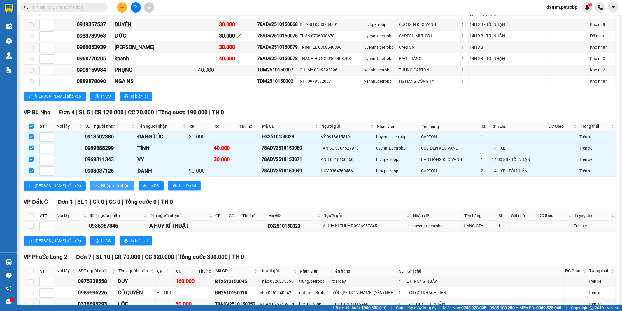
click at [101, 189] on span "Nhập kho nhận" at bounding box center [115, 186] width 28 height 6
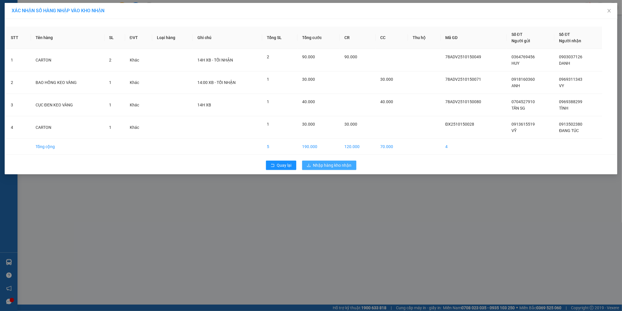
click at [329, 164] on span "Nhập hàng kho nhận" at bounding box center [332, 165] width 39 height 6
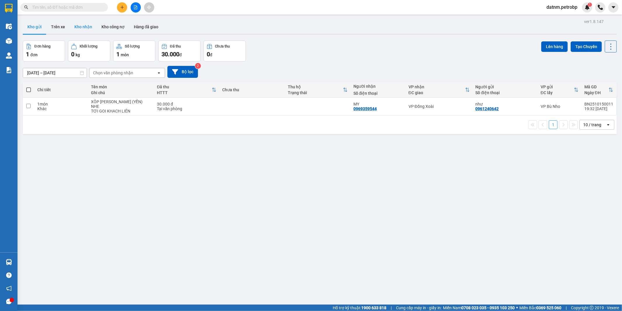
click at [83, 25] on button "Kho nhận" at bounding box center [83, 27] width 27 height 14
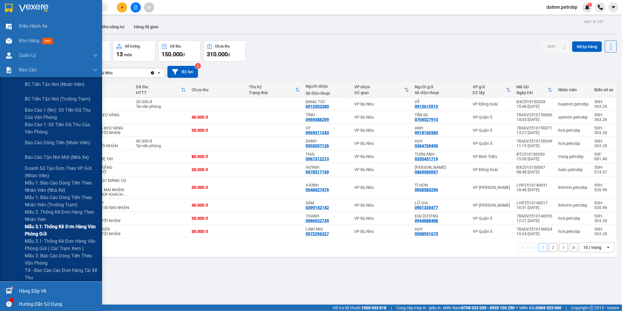
click at [47, 227] on span "Mẫu 3.1: Thống kê đơn hàng văn phòng gửi" at bounding box center [61, 230] width 73 height 15
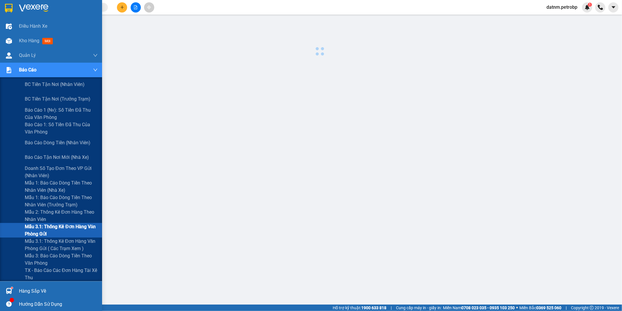
click at [47, 227] on span "Mẫu 3.1: Thống kê đơn hàng văn phòng gửi" at bounding box center [61, 230] width 73 height 15
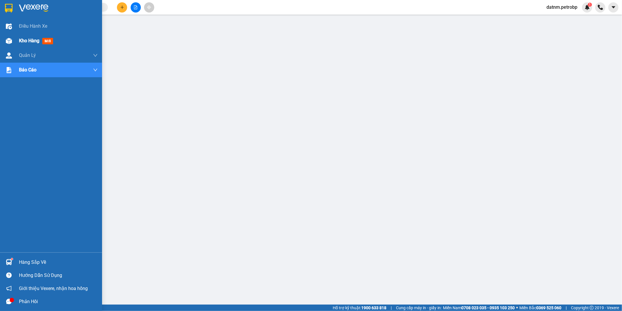
click at [25, 41] on span "Kho hàng" at bounding box center [29, 41] width 20 height 6
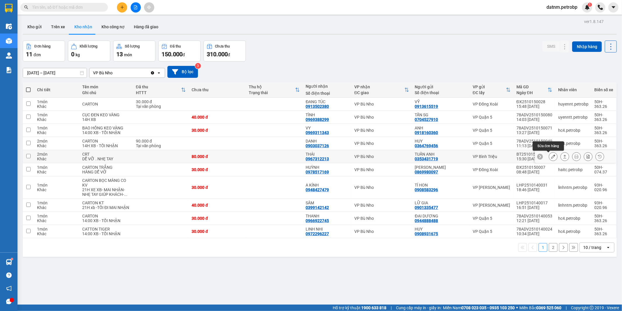
click at [551, 156] on icon at bounding box center [553, 157] width 4 height 4
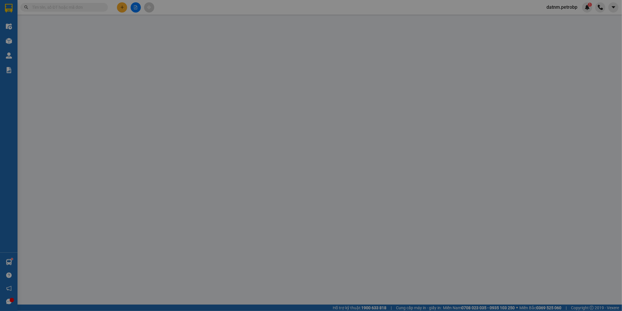
type input "0353431719"
type input "TUẤN ANH"
type input "0967312213"
type input "THÁI"
type input "80.000"
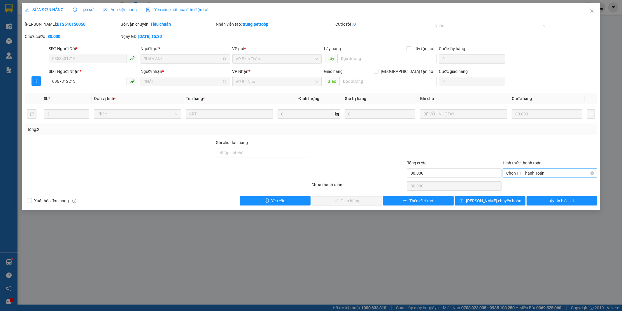
click at [524, 173] on span "Chọn HT Thanh Toán" at bounding box center [551, 173] width 88 height 9
click at [526, 184] on div "Tại văn phòng" at bounding box center [551, 185] width 88 height 6
type input "0"
click at [526, 184] on div "Chọn HT Thanh Toán" at bounding box center [550, 186] width 96 height 12
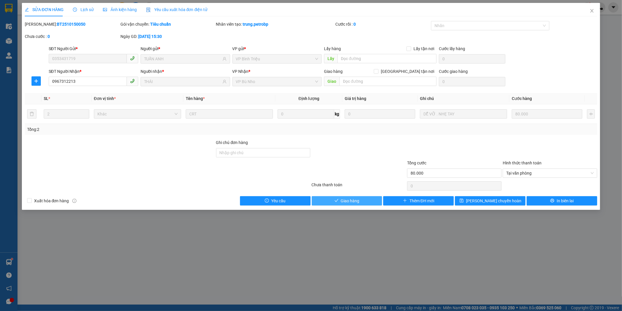
click at [356, 202] on span "Giao hàng" at bounding box center [350, 201] width 19 height 6
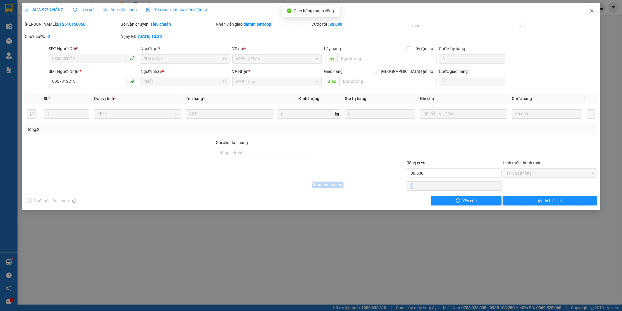
click at [591, 11] on icon "close" at bounding box center [592, 10] width 5 height 5
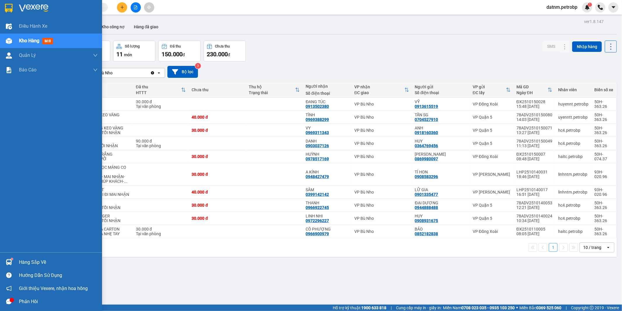
click at [46, 267] on div "Hàng sắp về" at bounding box center [51, 262] width 102 height 13
click at [46, 267] on body "Kết quả tìm kiếm ( 0 ) Bộ lọc Ngày tạo đơn gần nhất No Data datnm.petrobp 1 Điề…" at bounding box center [311, 155] width 622 height 311
click at [6, 261] on img at bounding box center [9, 262] width 6 height 6
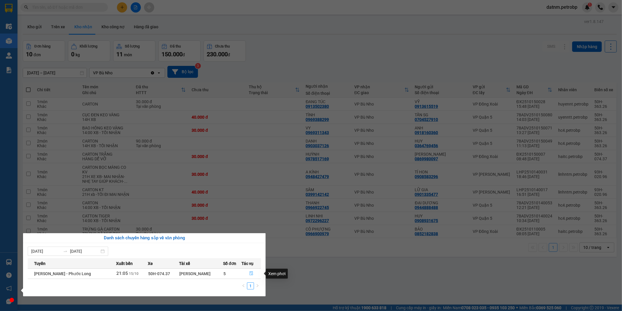
click at [250, 275] on icon "file-done" at bounding box center [251, 274] width 4 height 4
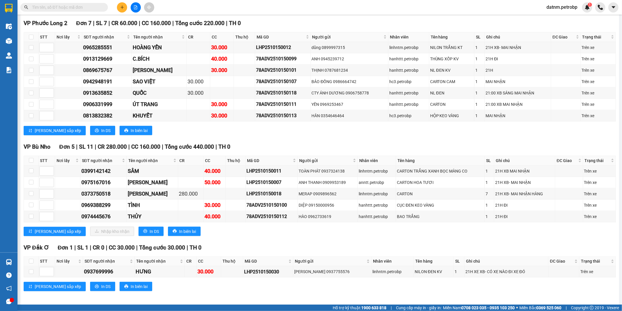
scroll to position [500, 0]
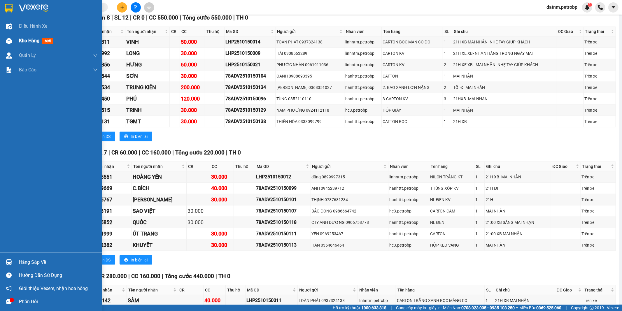
click at [30, 40] on span "Kho hàng" at bounding box center [29, 41] width 20 height 6
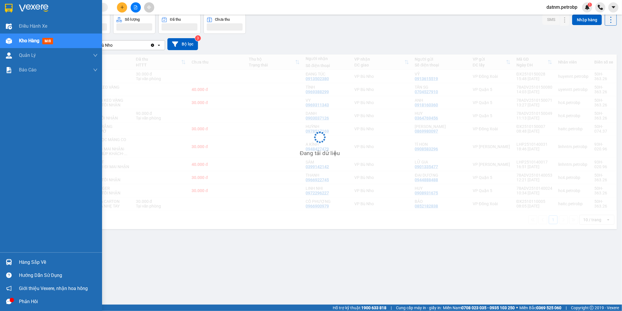
scroll to position [27, 0]
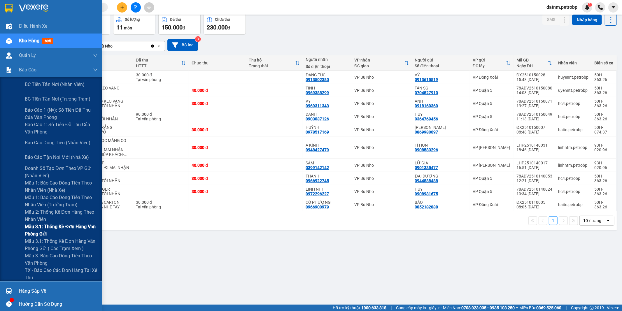
click at [51, 229] on span "Mẫu 3.1: Thống kê đơn hàng văn phòng gửi" at bounding box center [61, 230] width 73 height 15
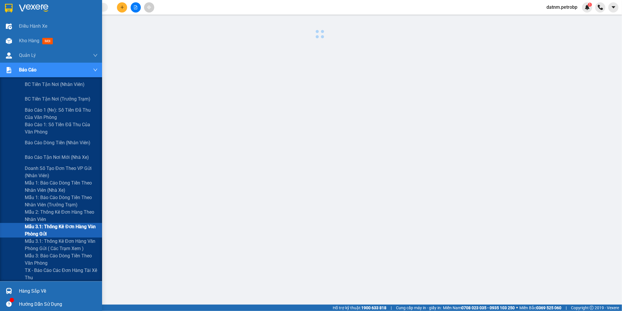
click at [51, 229] on span "Mẫu 3.1: Thống kê đơn hàng văn phòng gửi" at bounding box center [61, 230] width 73 height 15
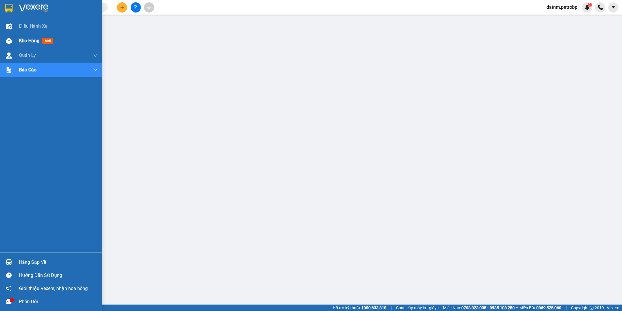
click at [22, 39] on span "Kho hàng" at bounding box center [29, 41] width 20 height 6
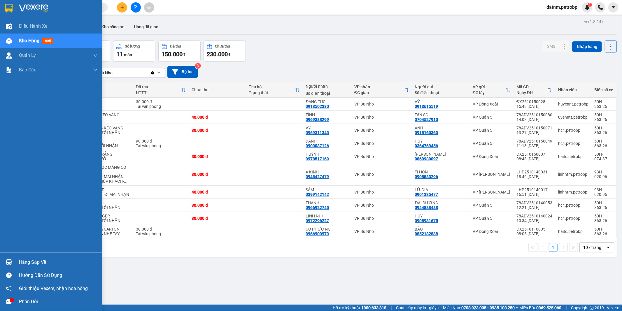
click at [22, 263] on div "Hàng sắp về" at bounding box center [58, 262] width 79 height 9
click at [22, 263] on div "Điều hành xe Kho hàng mới Quản [PERSON_NAME] lý chuyến Quản lý khách hàng Quản …" at bounding box center [51, 155] width 102 height 311
